Goal: Communication & Community: Answer question/provide support

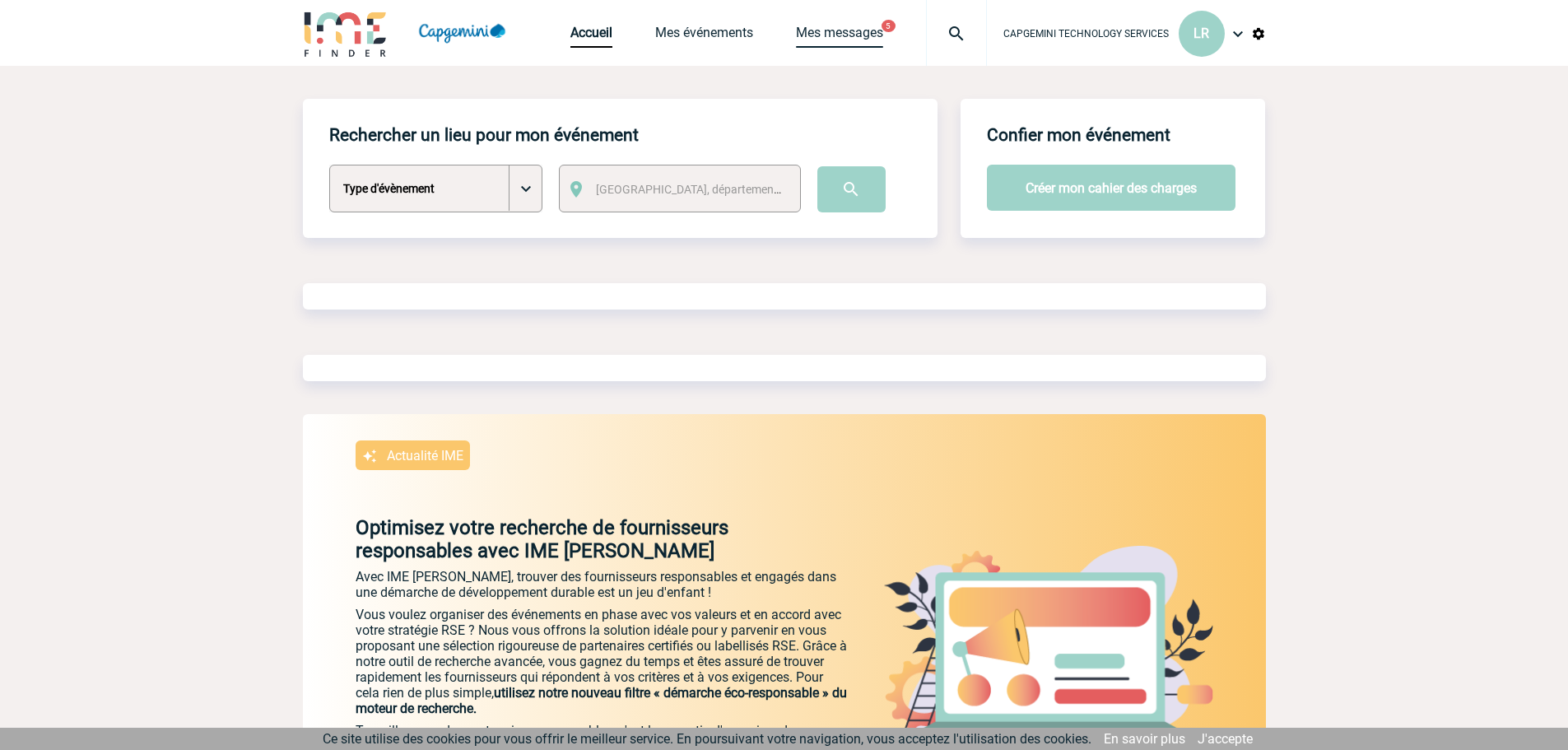
click at [843, 30] on link "Mes messages" at bounding box center [839, 36] width 87 height 23
click at [1148, 33] on span "CAPGEMINI TECHNOLOGY SERVICES" at bounding box center [1087, 34] width 166 height 12
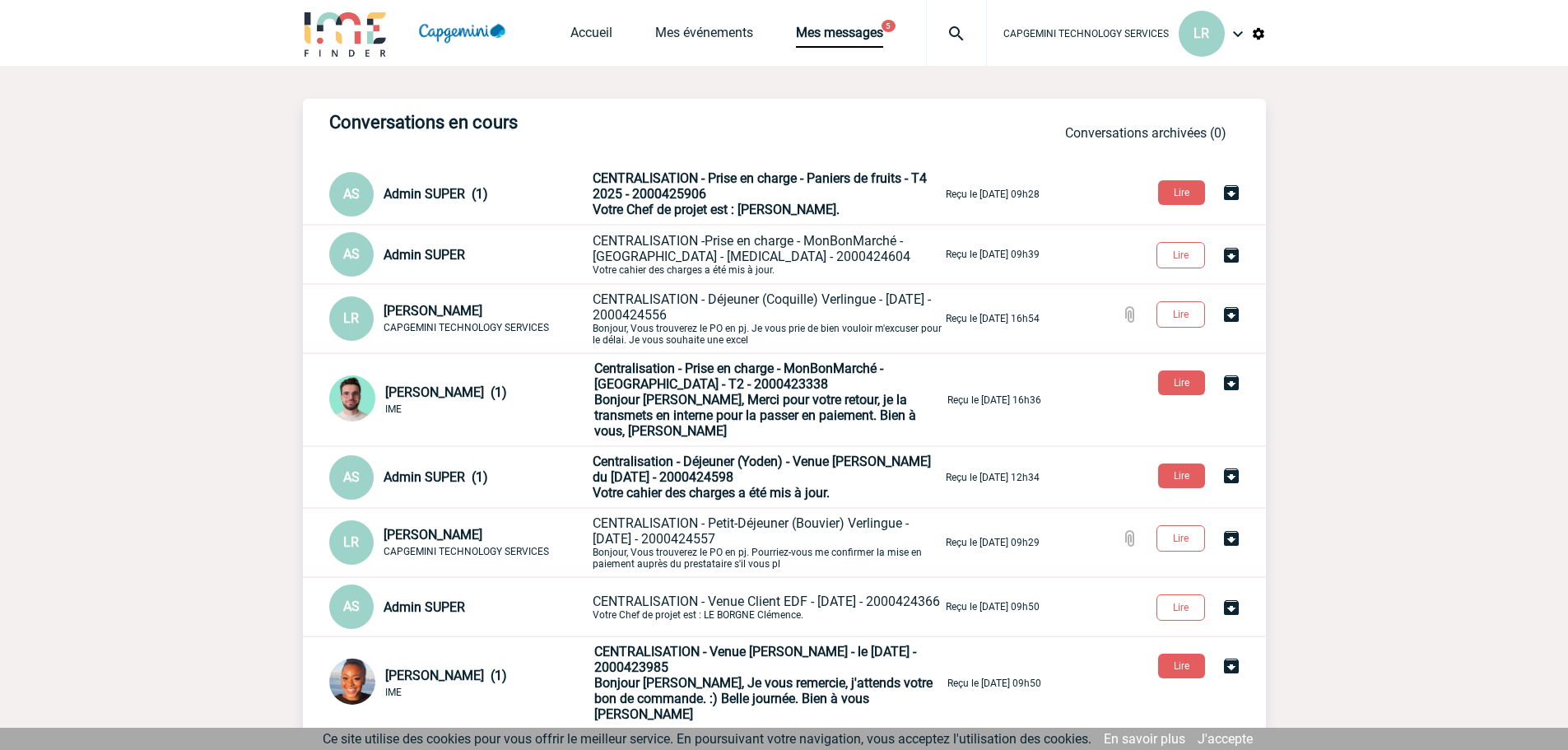
click at [741, 173] on span "CENTRALISATION - Prise en charge - Paniers de fruits - T4 2025 - 2000425906" at bounding box center [760, 186] width 335 height 31
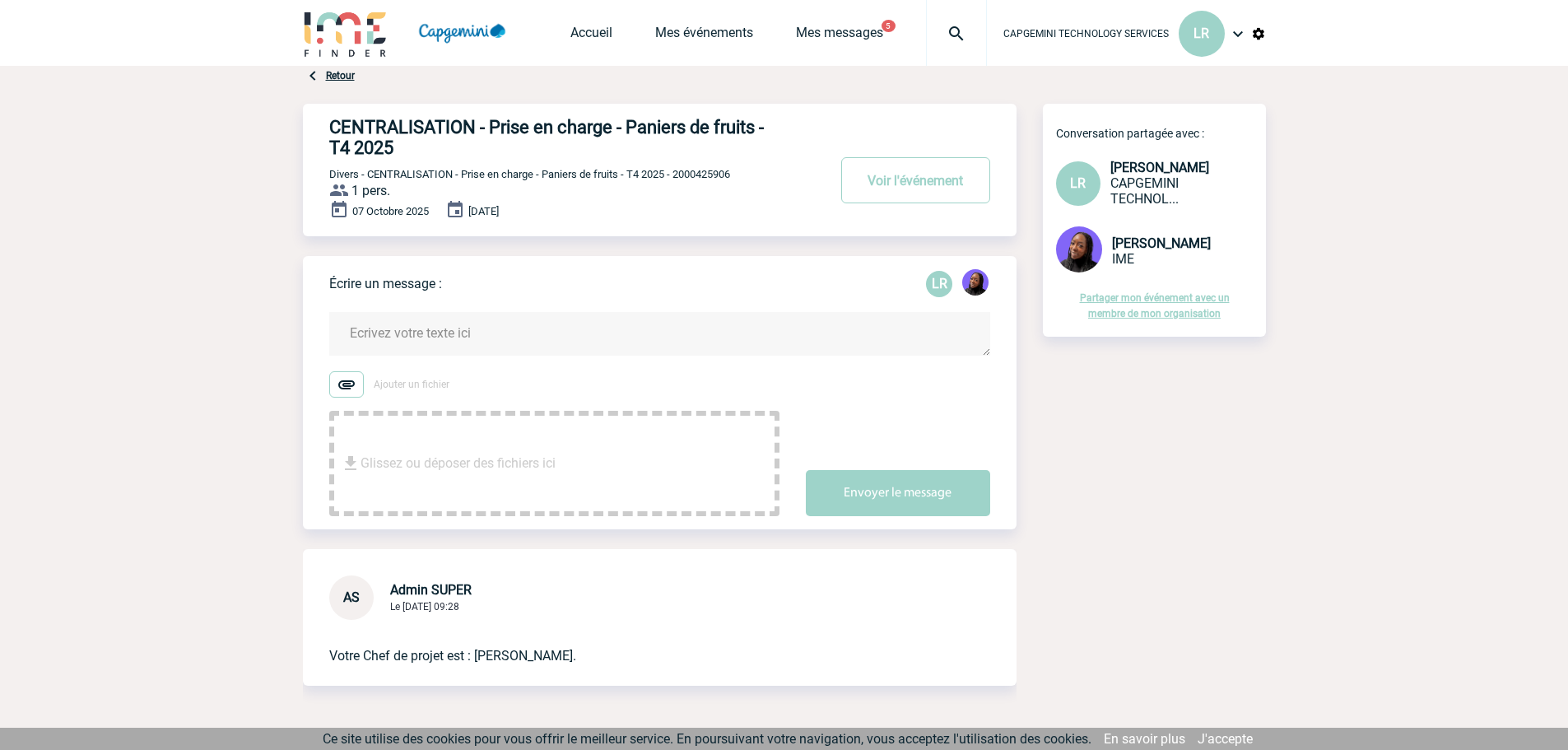
click at [463, 339] on textarea at bounding box center [660, 334] width 661 height 44
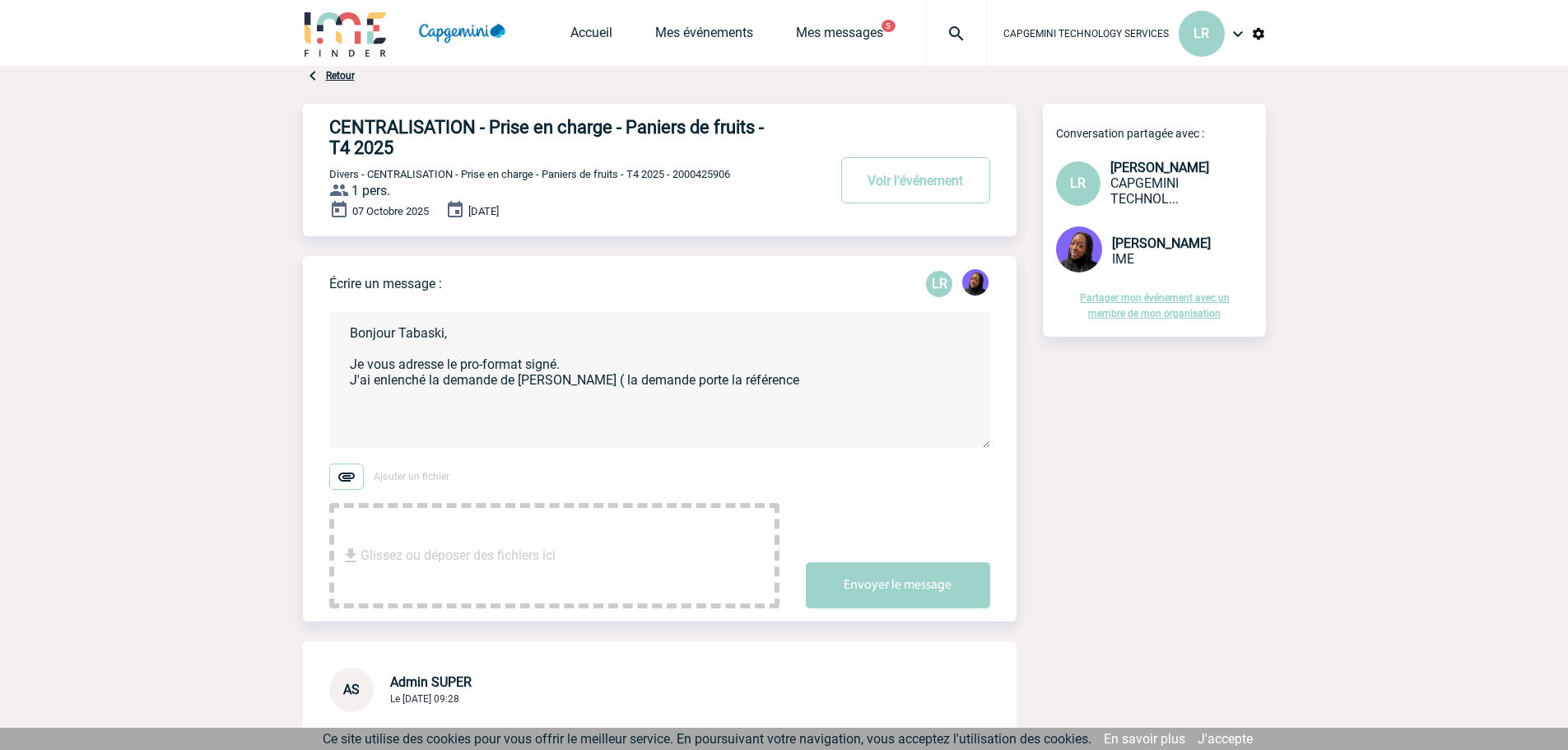
paste textarea "#1368308"
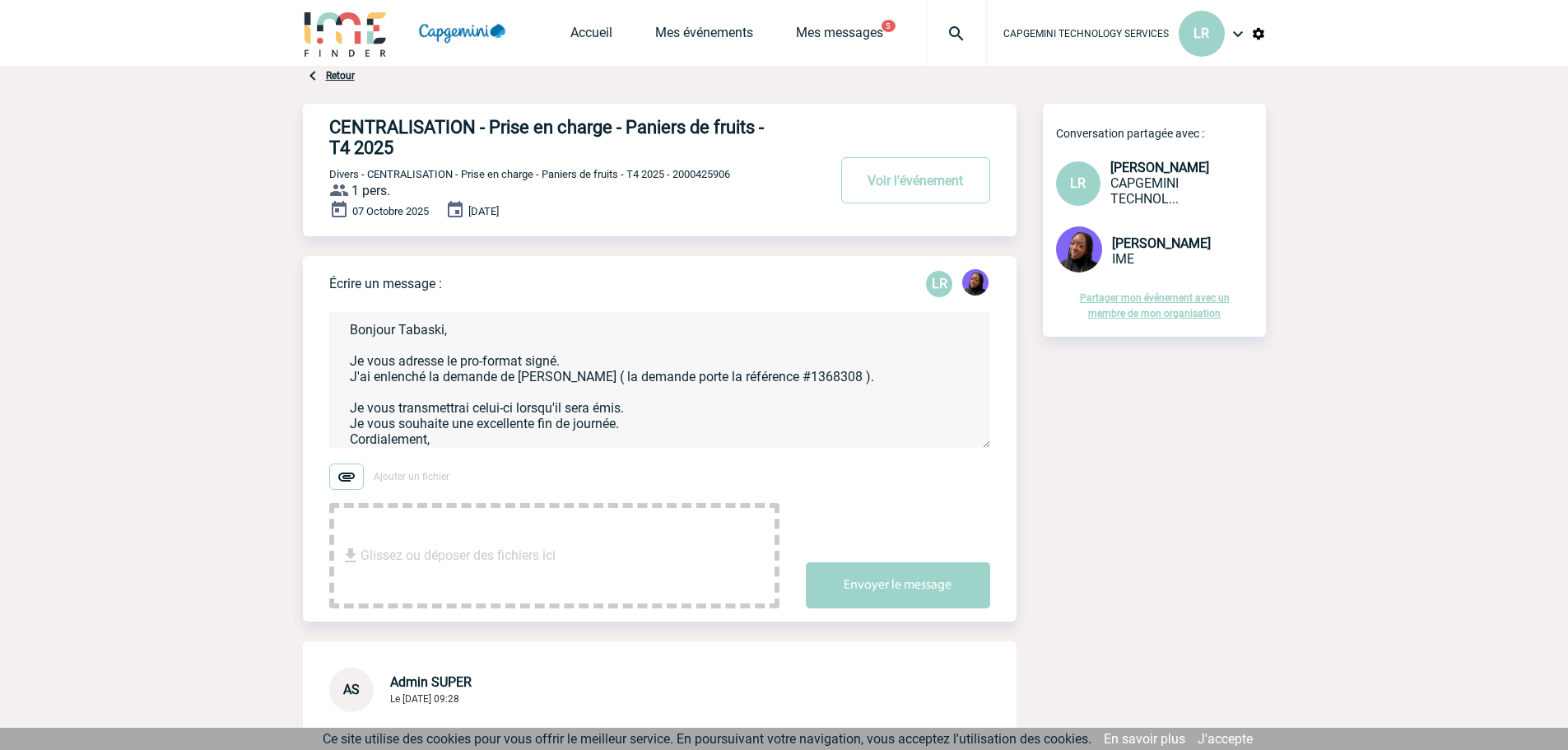
scroll to position [19, 0]
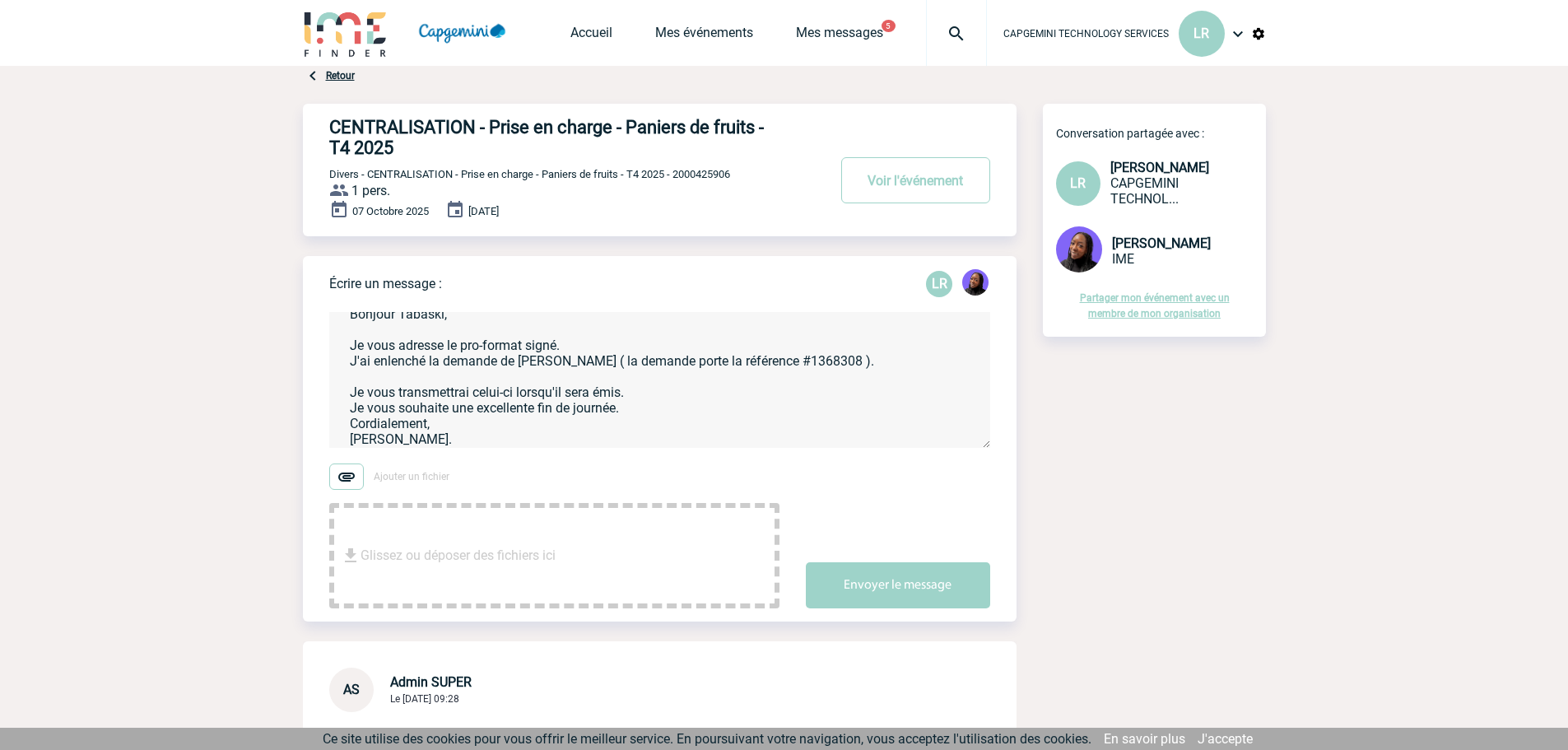
type textarea "Bonjour Tabaski, Je vous adresse le pro-format signé. J'ai enlenché la demande …"
drag, startPoint x: 908, startPoint y: 598, endPoint x: 597, endPoint y: 637, distance: 313.4
click at [908, 598] on button "Envoyer le message" at bounding box center [898, 592] width 185 height 46
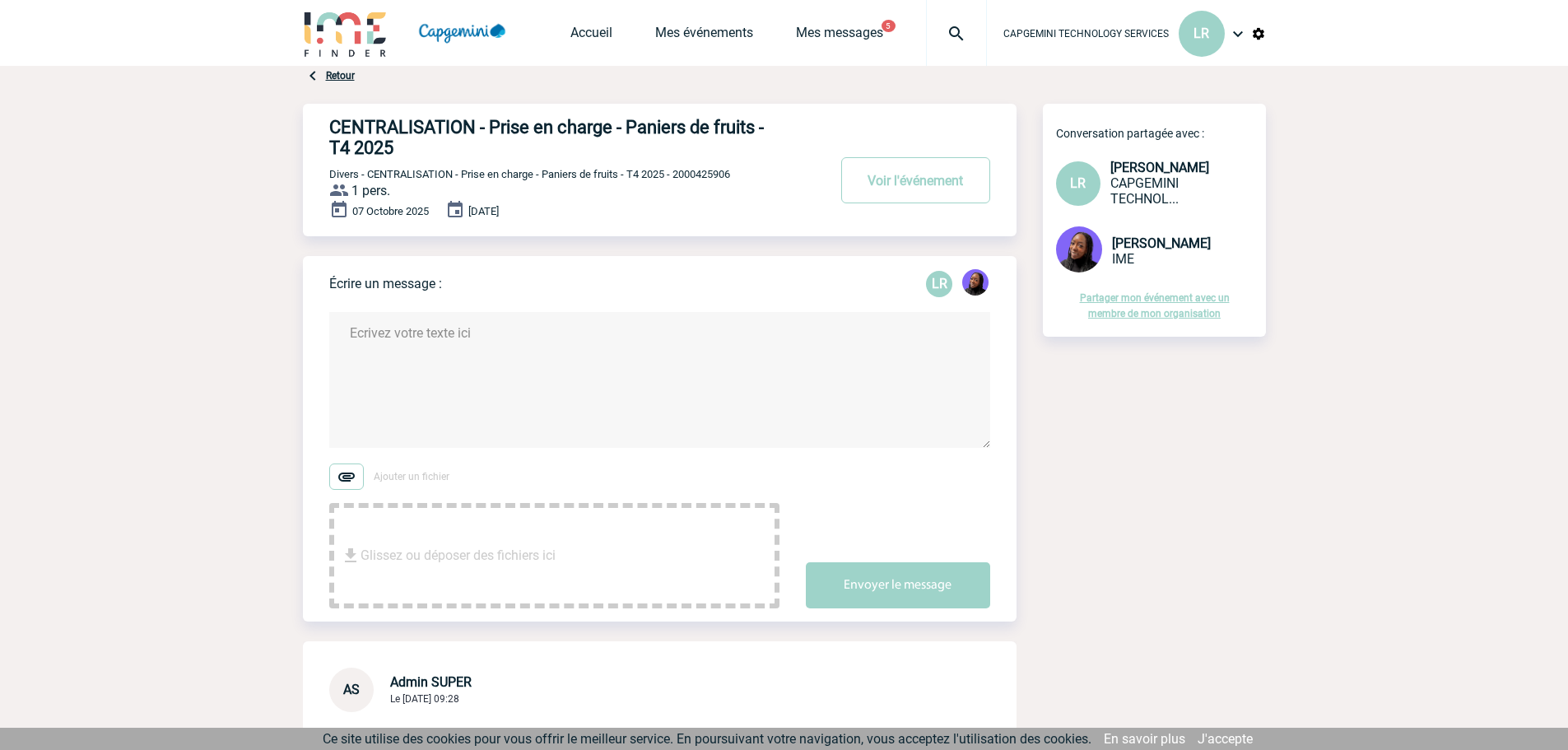
scroll to position [0, 0]
click at [1238, 477] on div "CENTRALISATION - Prise en charge - Paniers de fruits - T4 2025 Voir l'événement…" at bounding box center [784, 683] width 963 height 1158
